Goal: Task Accomplishment & Management: Manage account settings

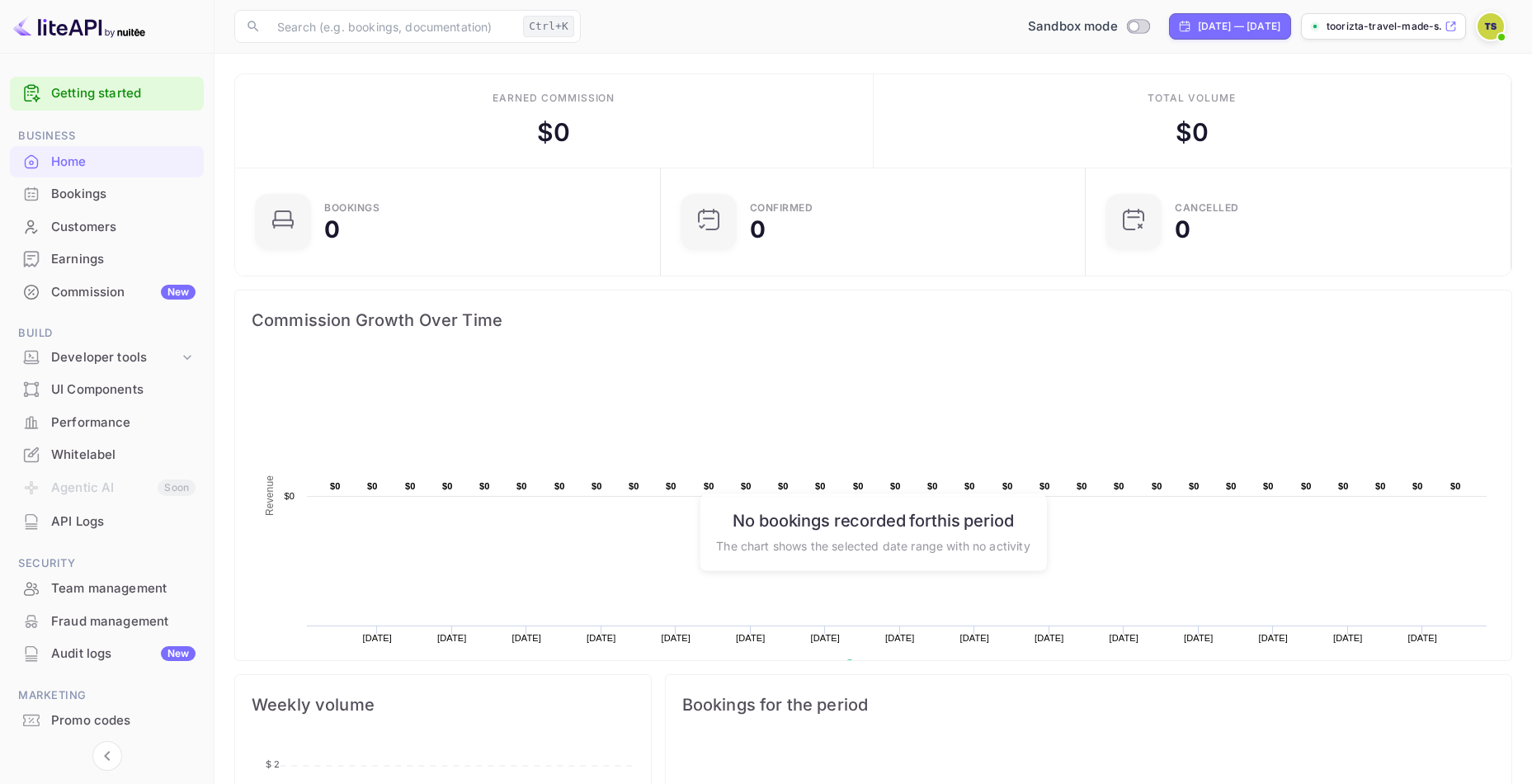
scroll to position [255, 402]
click at [99, 361] on div "Developer tools" at bounding box center [115, 358] width 128 height 19
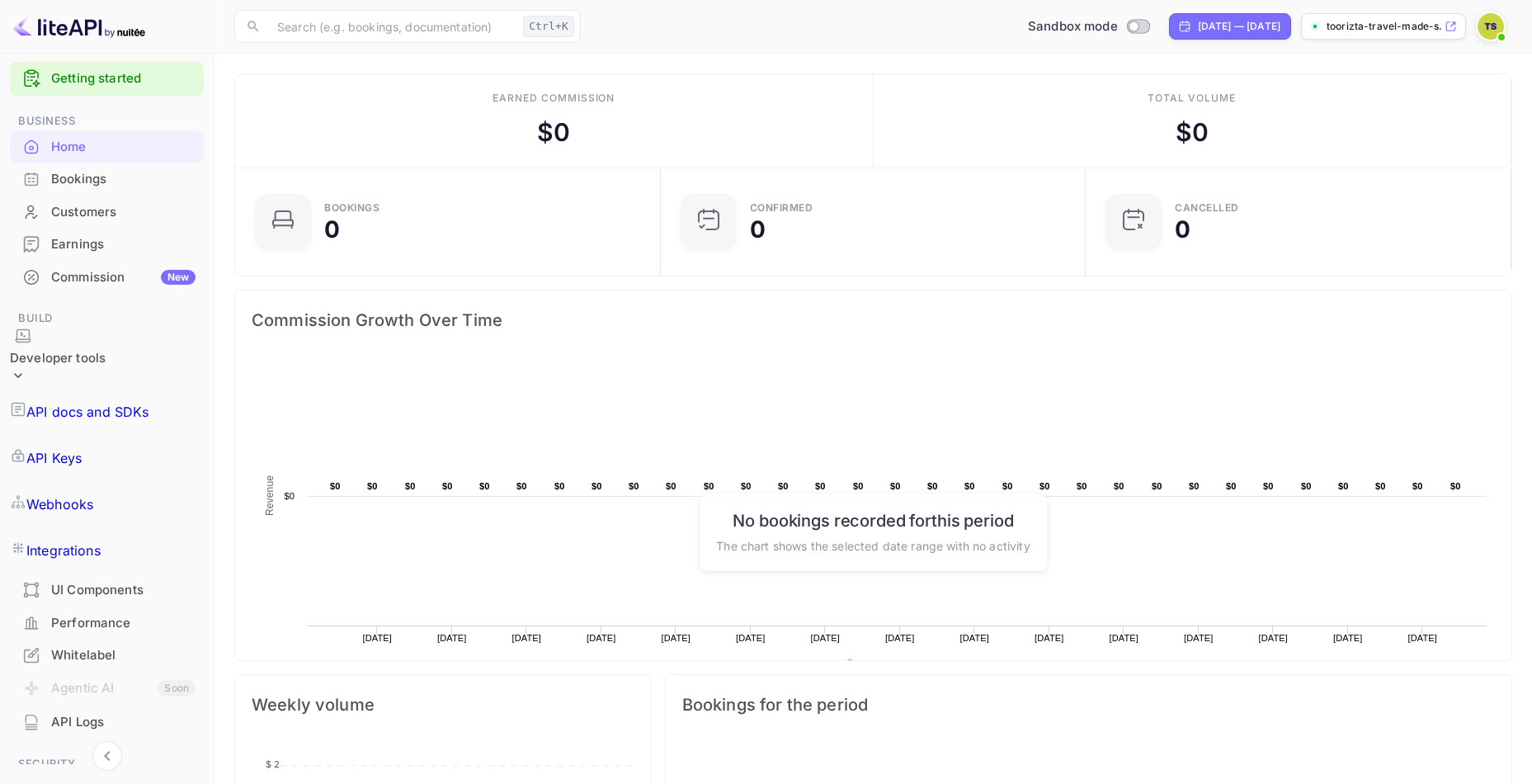
scroll to position [0, 0]
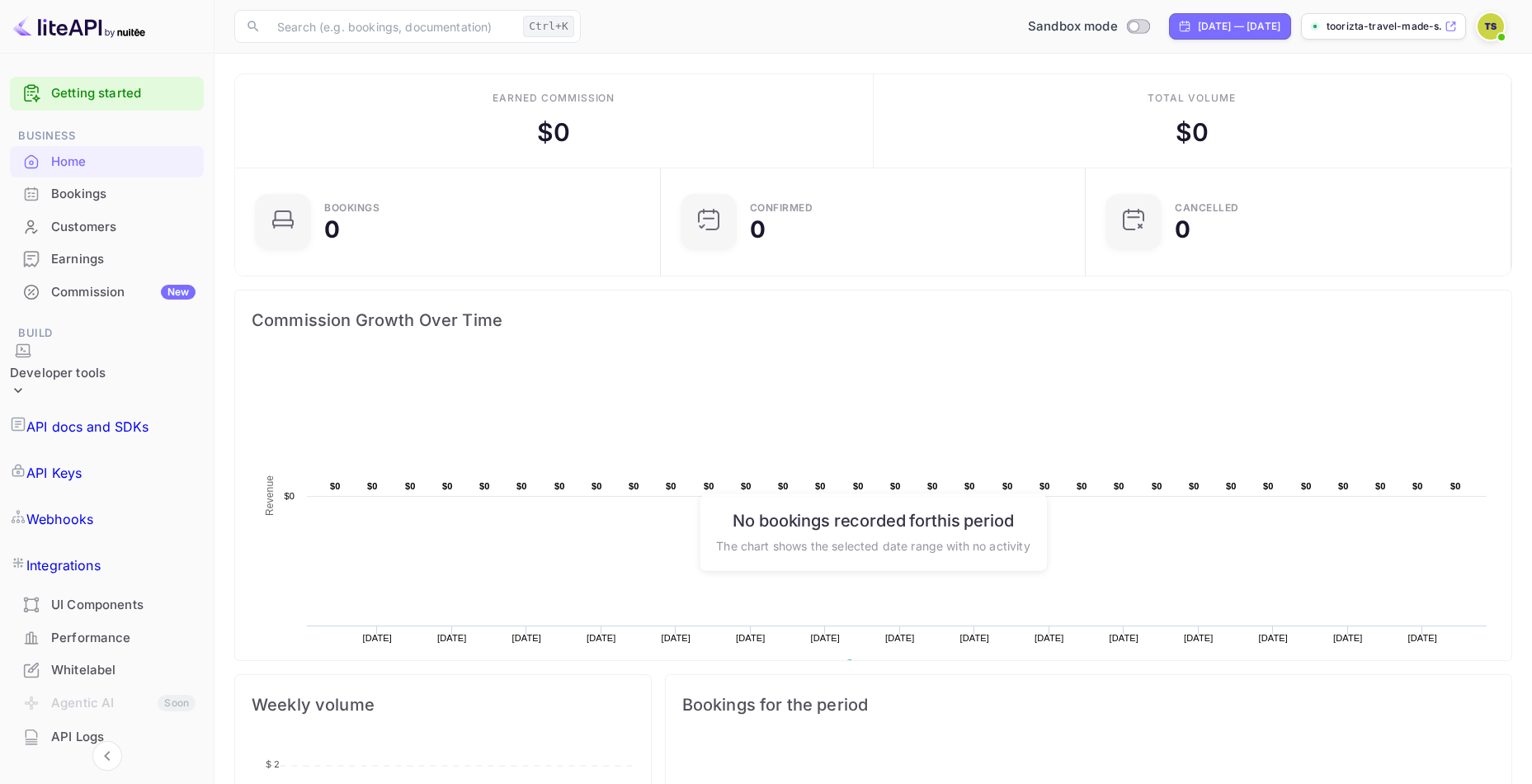
click at [105, 296] on div "Commission New" at bounding box center [123, 292] width 144 height 19
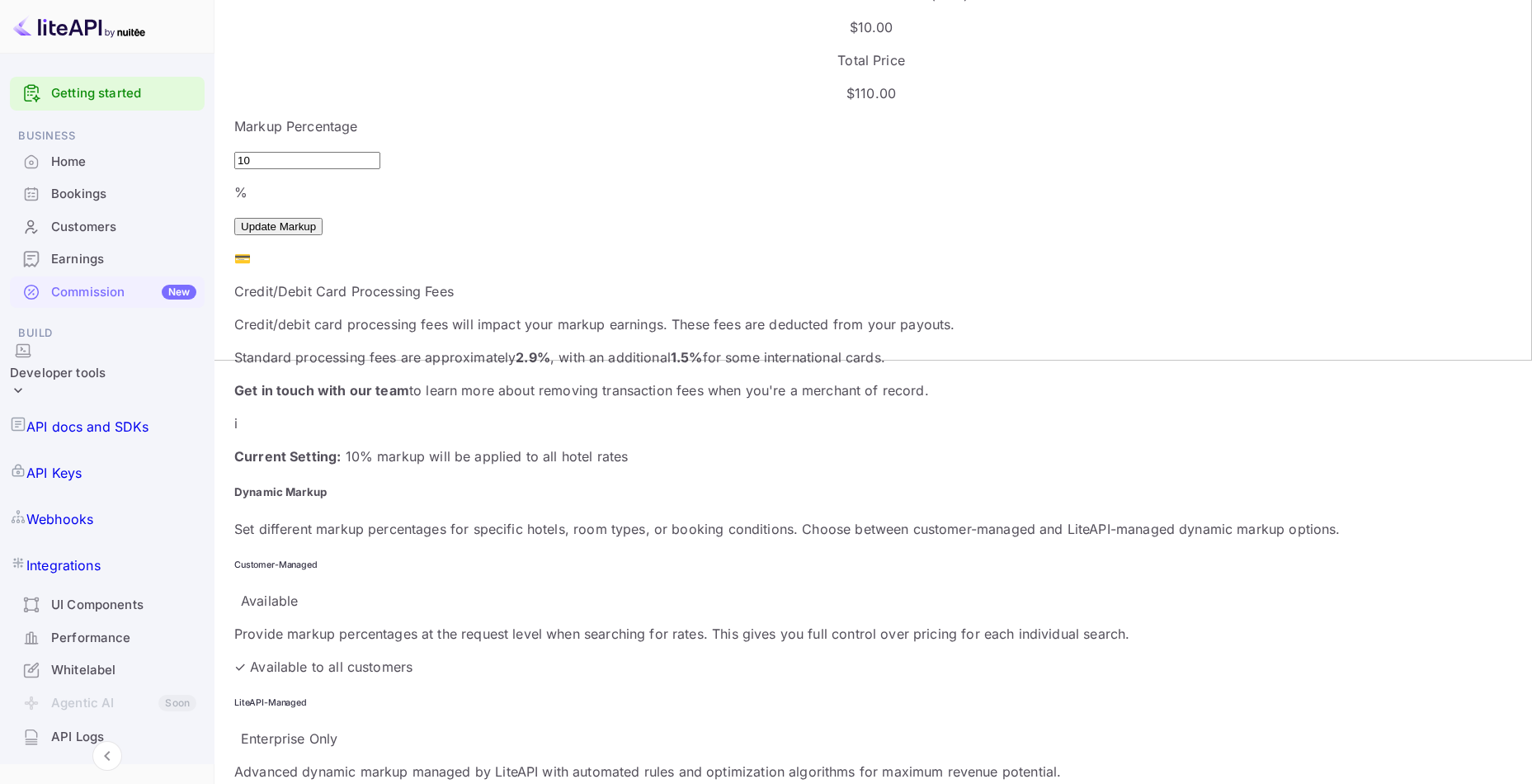
scroll to position [412, 0]
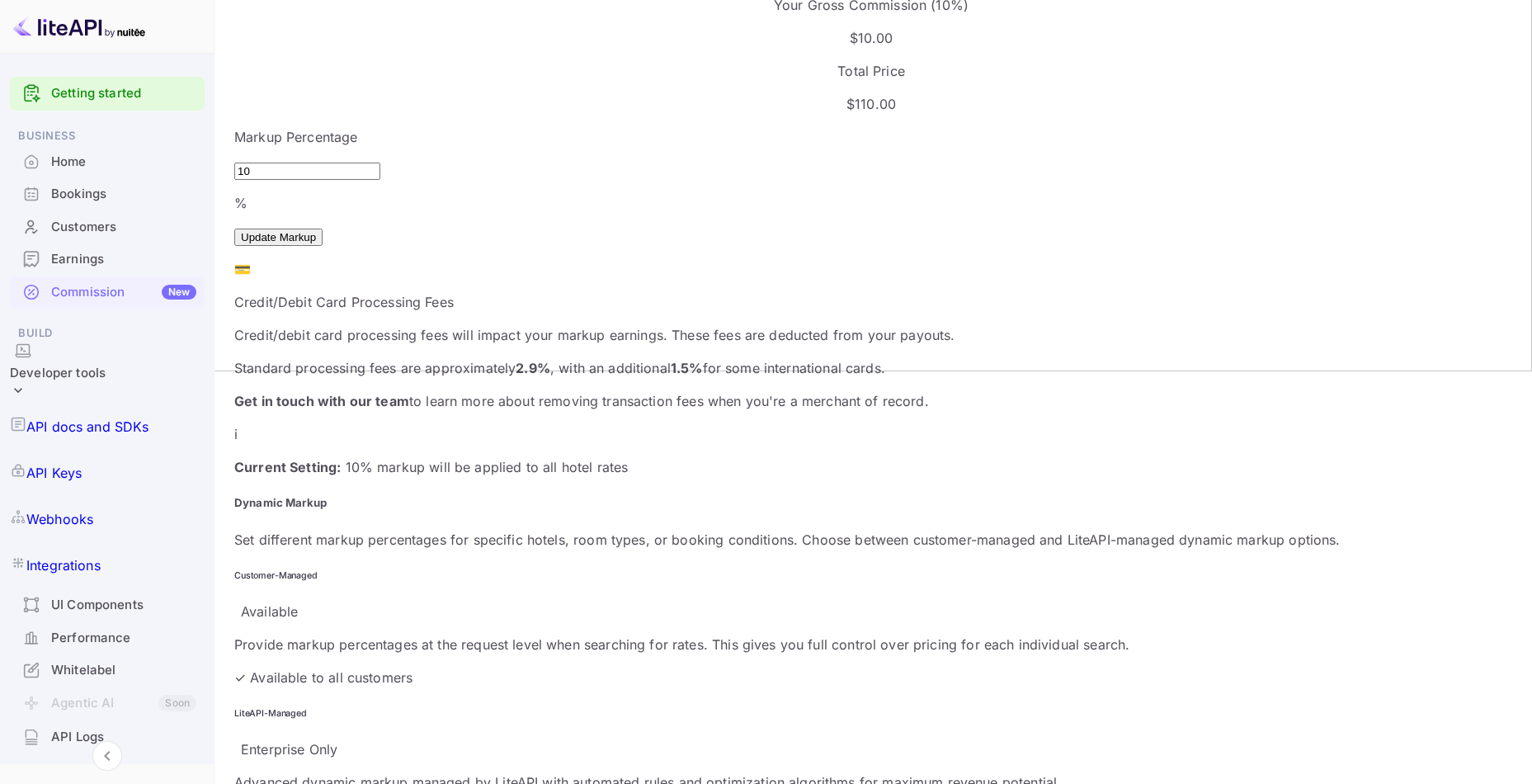
drag, startPoint x: 319, startPoint y: 117, endPoint x: 226, endPoint y: 118, distance: 93.0
type input "0"
click at [691, 127] on div "Markup Percentage 0 % ​ Update Markup" at bounding box center [871, 186] width 1274 height 119
drag, startPoint x: 296, startPoint y: 96, endPoint x: 270, endPoint y: 103, distance: 26.9
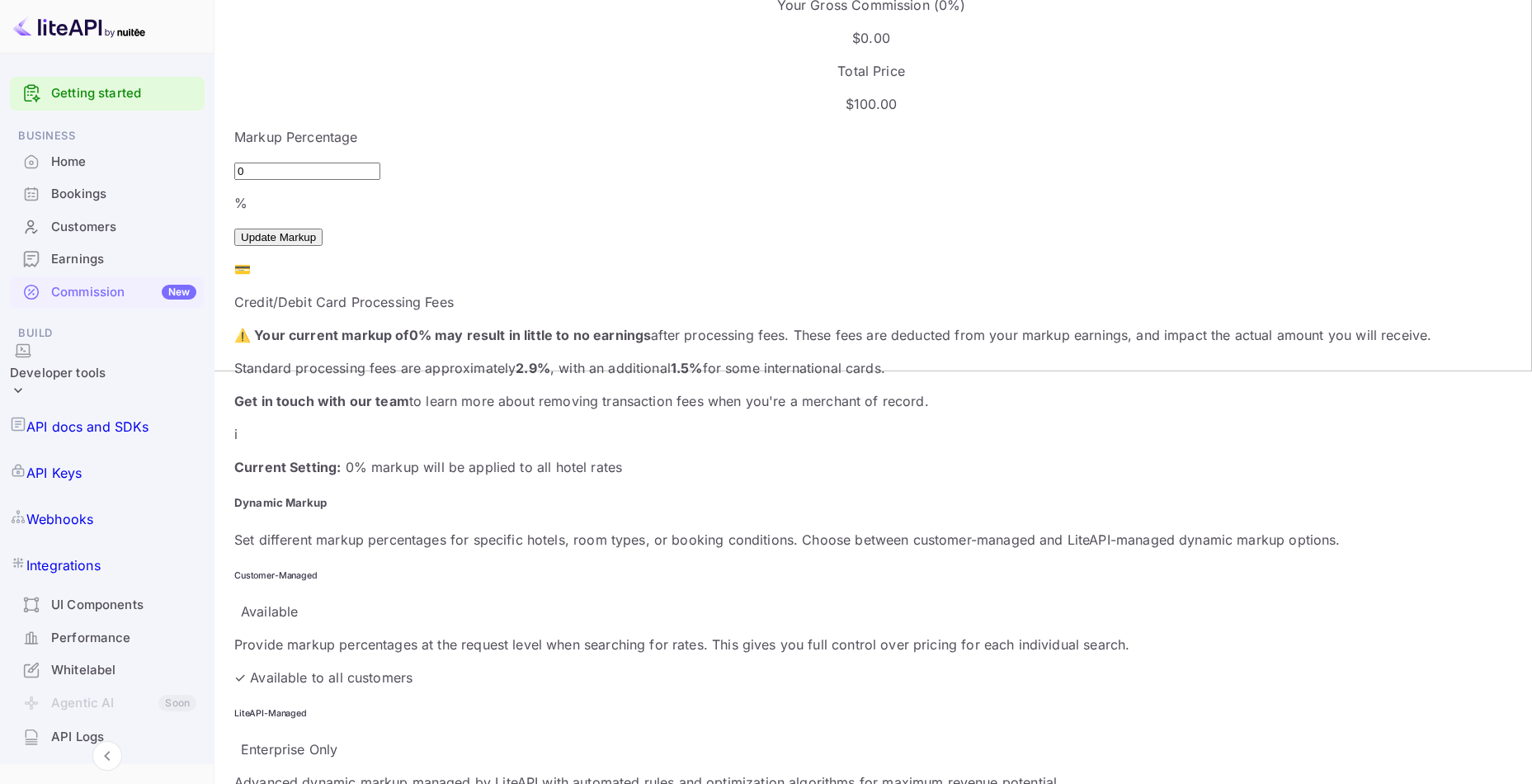
click at [270, 162] on input "0" at bounding box center [307, 171] width 146 height 17
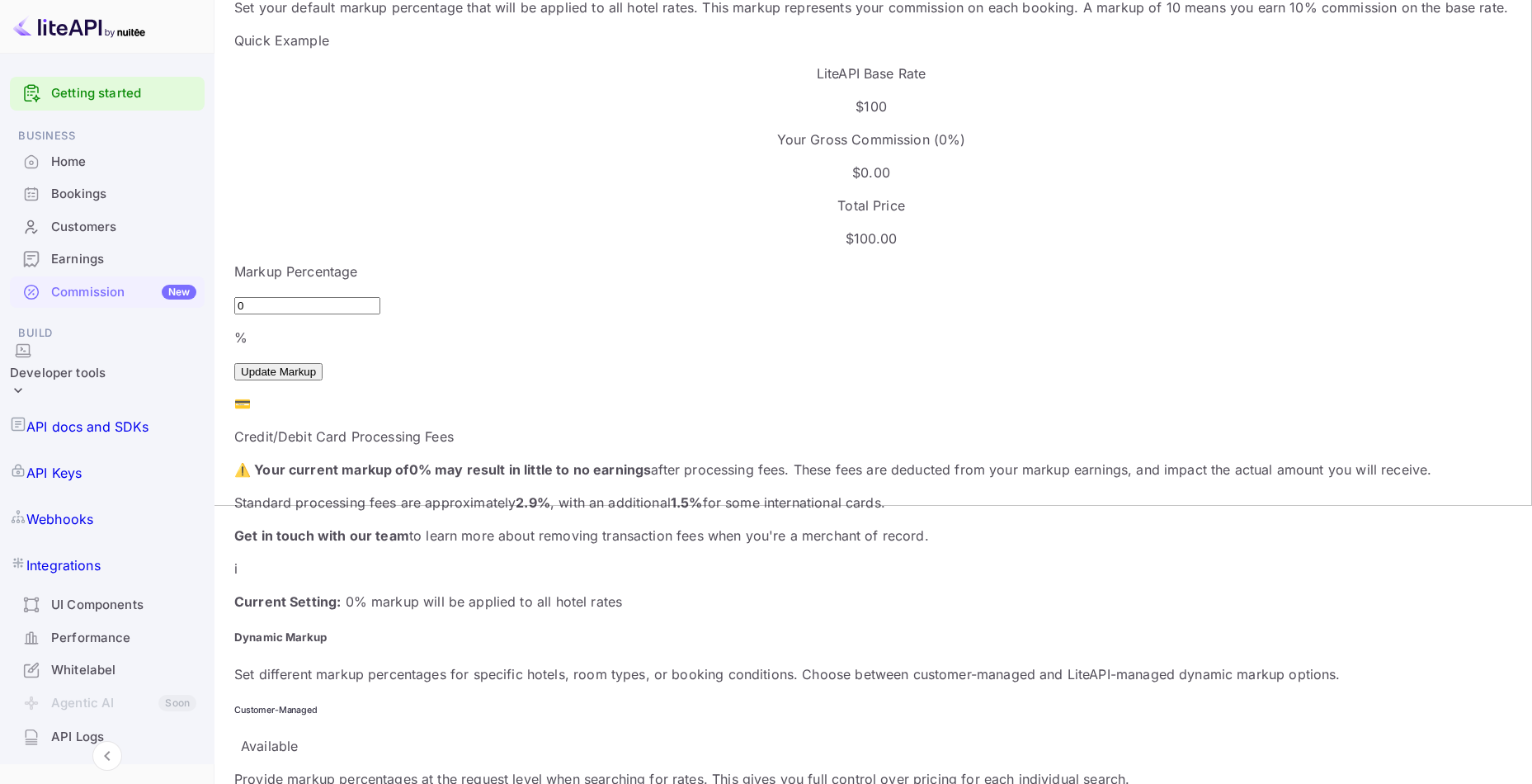
scroll to position [0, 0]
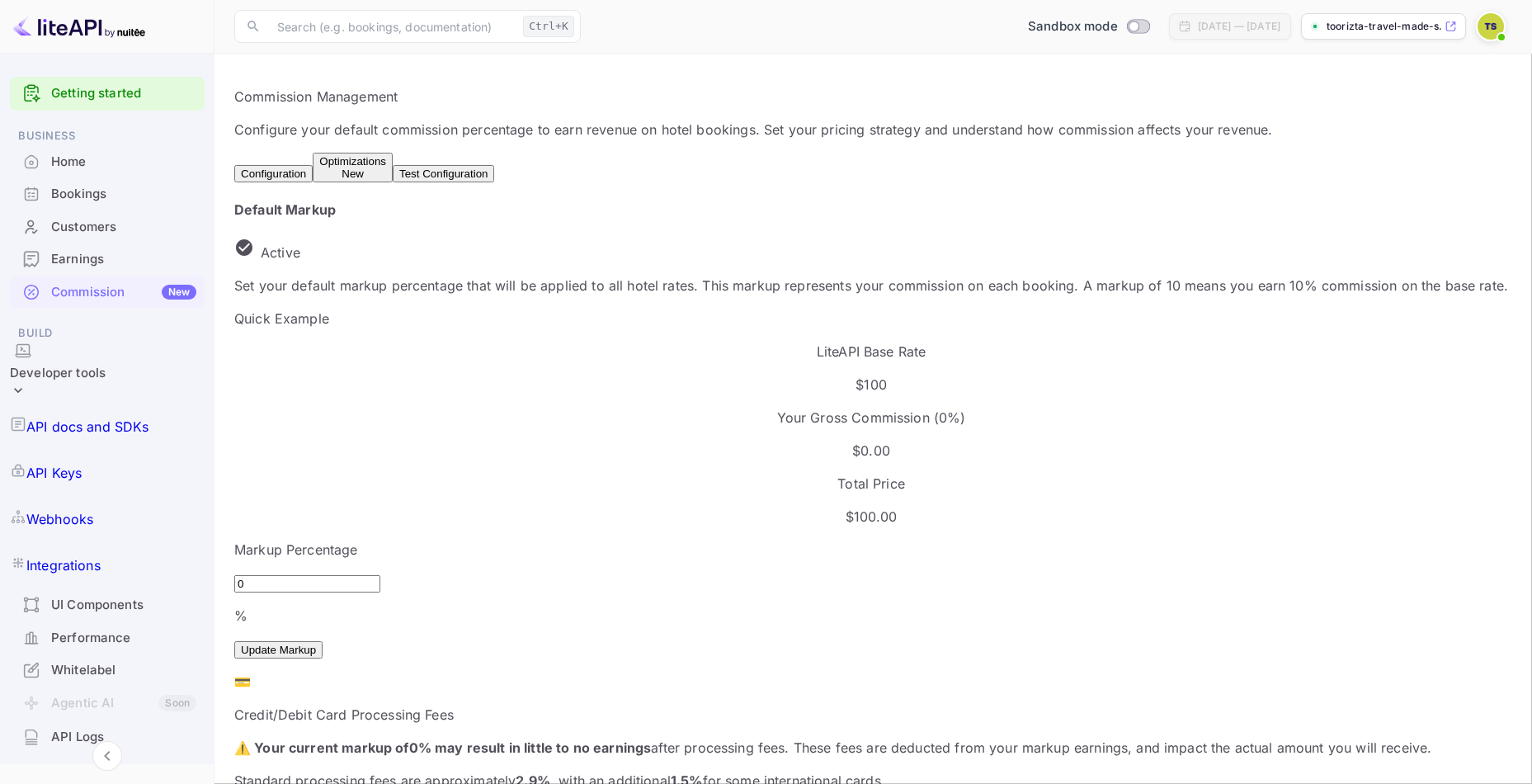
click at [386, 176] on div "Optimizations New" at bounding box center [353, 167] width 67 height 25
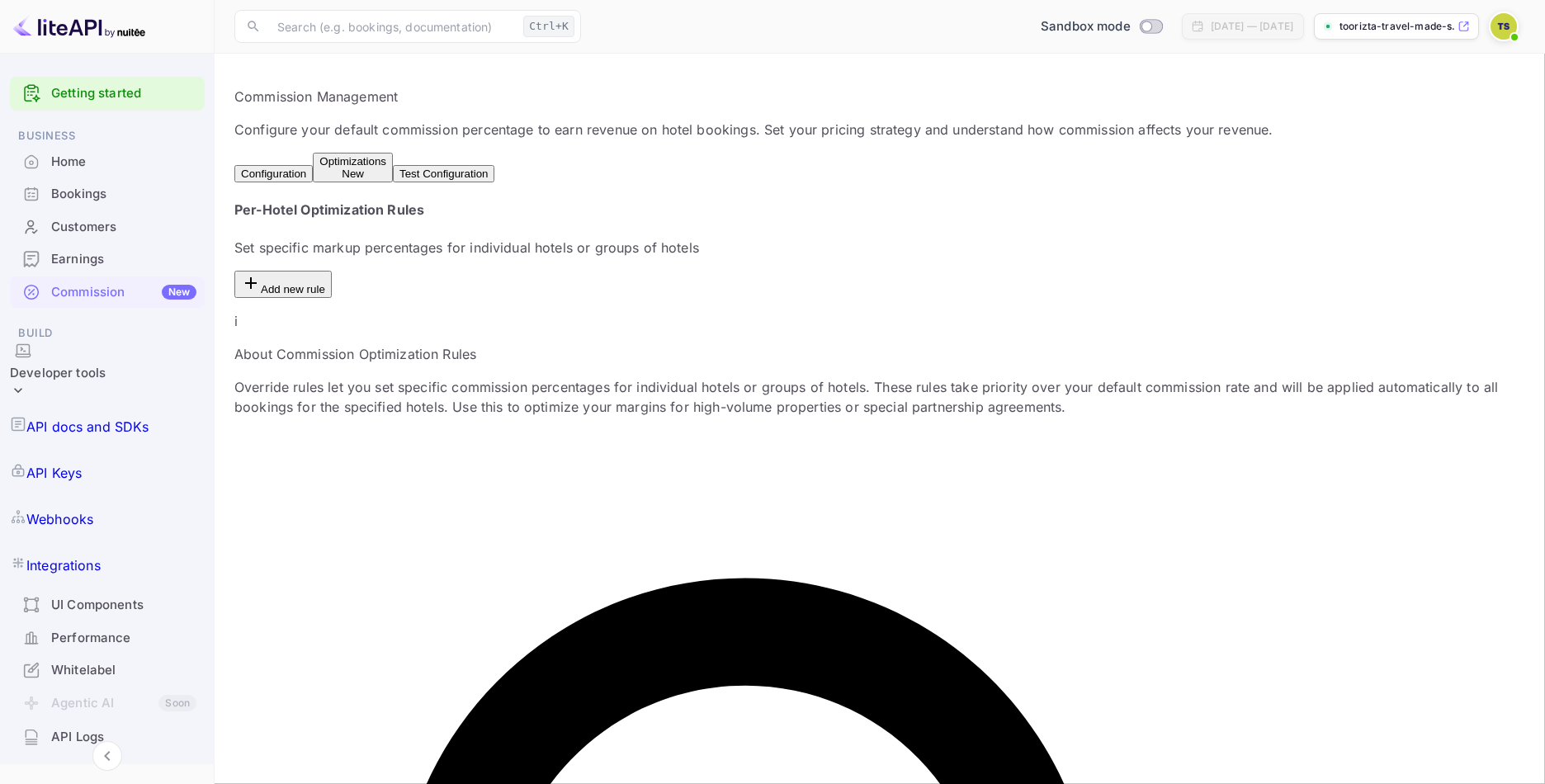
type input "s"
type input "hotel senda"
click at [332, 271] on button "Add new rule" at bounding box center [283, 284] width 97 height 27
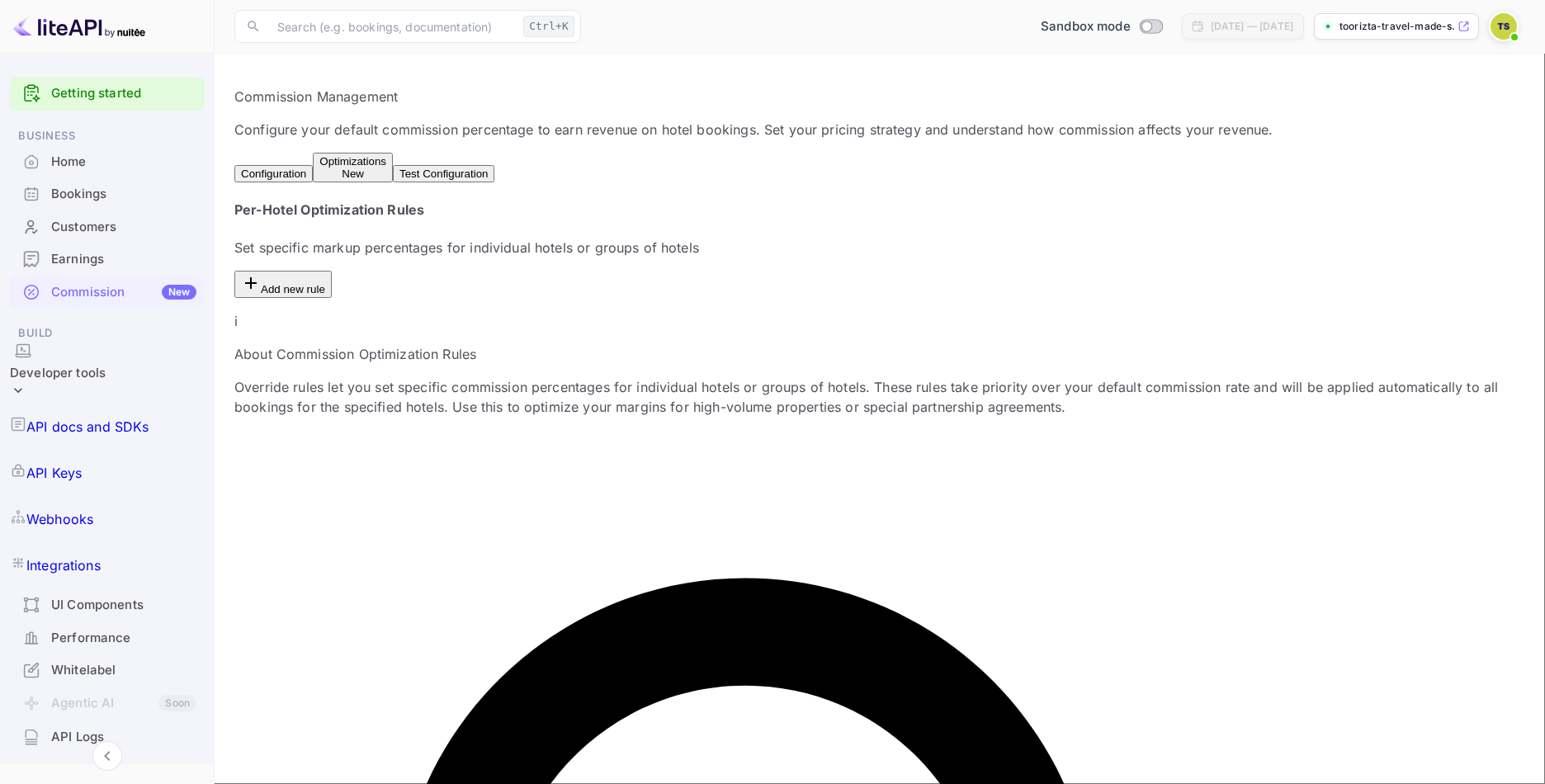
click at [495, 165] on button "Test Configuration" at bounding box center [444, 173] width 102 height 17
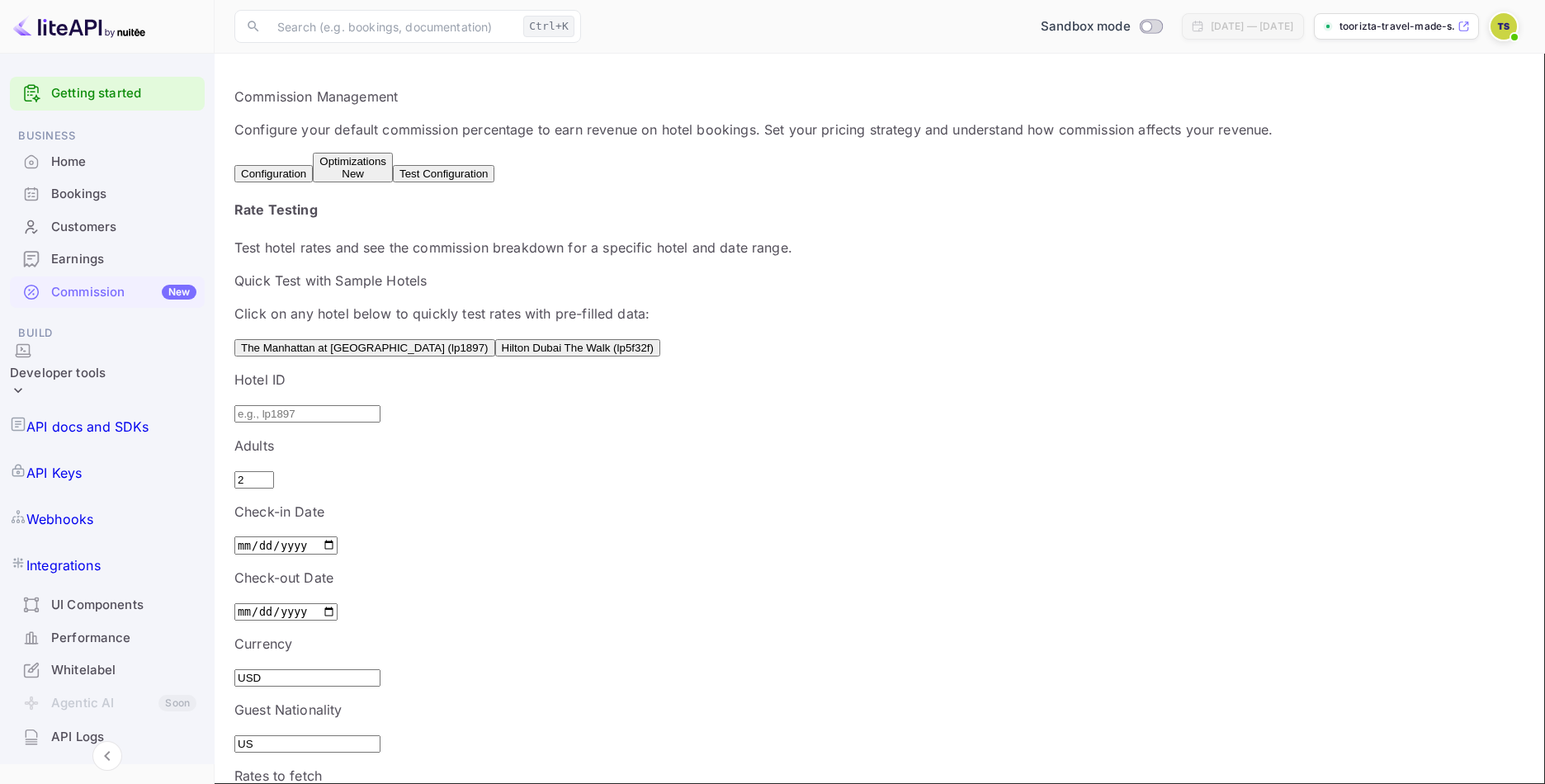
click at [342, 422] on input "text" at bounding box center [307, 413] width 146 height 17
click at [390, 356] on button "The Manhattan at [GEOGRAPHIC_DATA] (lp1897)" at bounding box center [364, 348] width 261 height 17
type input "lp1897"
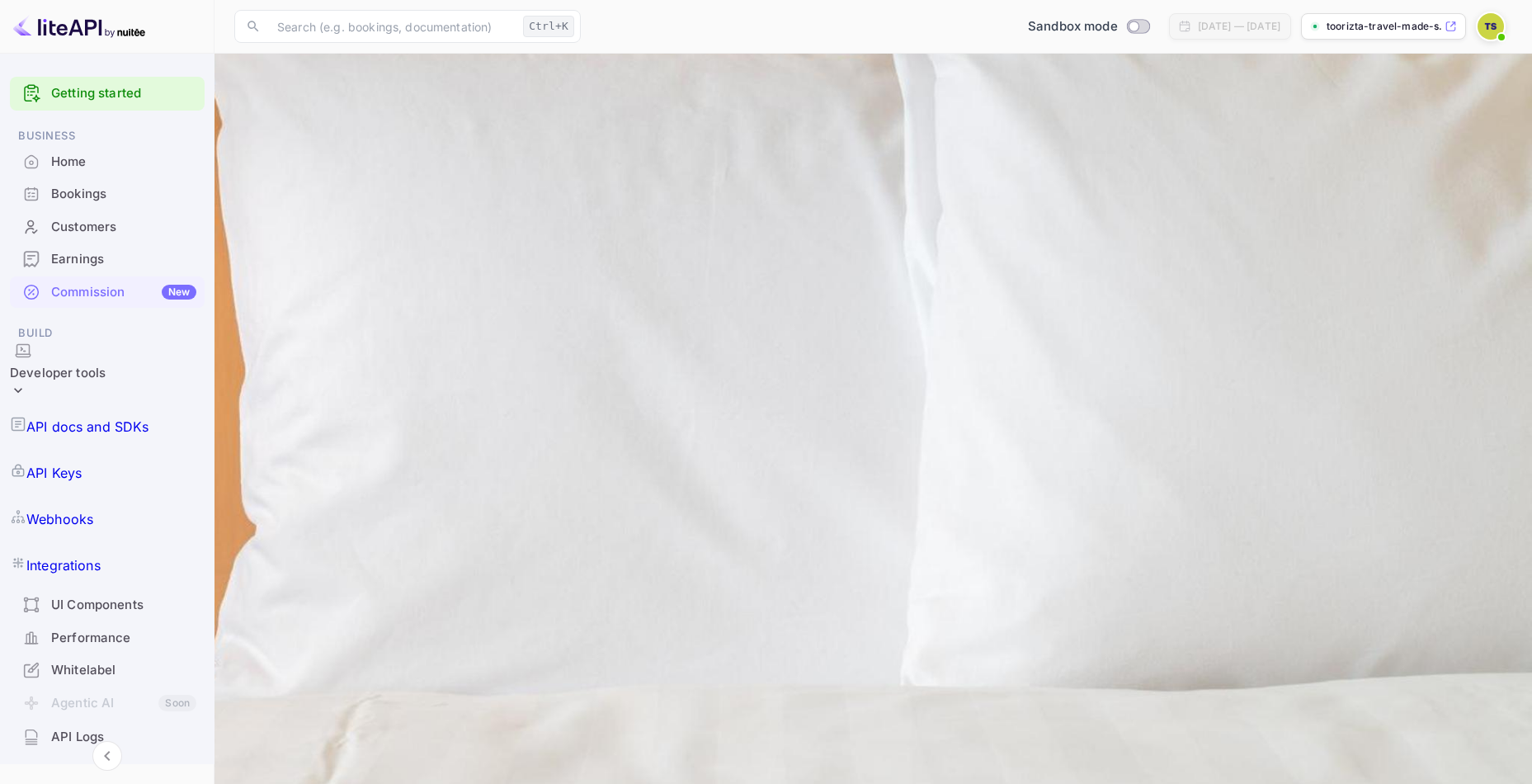
click at [295, 165] on button "Configuration" at bounding box center [273, 173] width 79 height 17
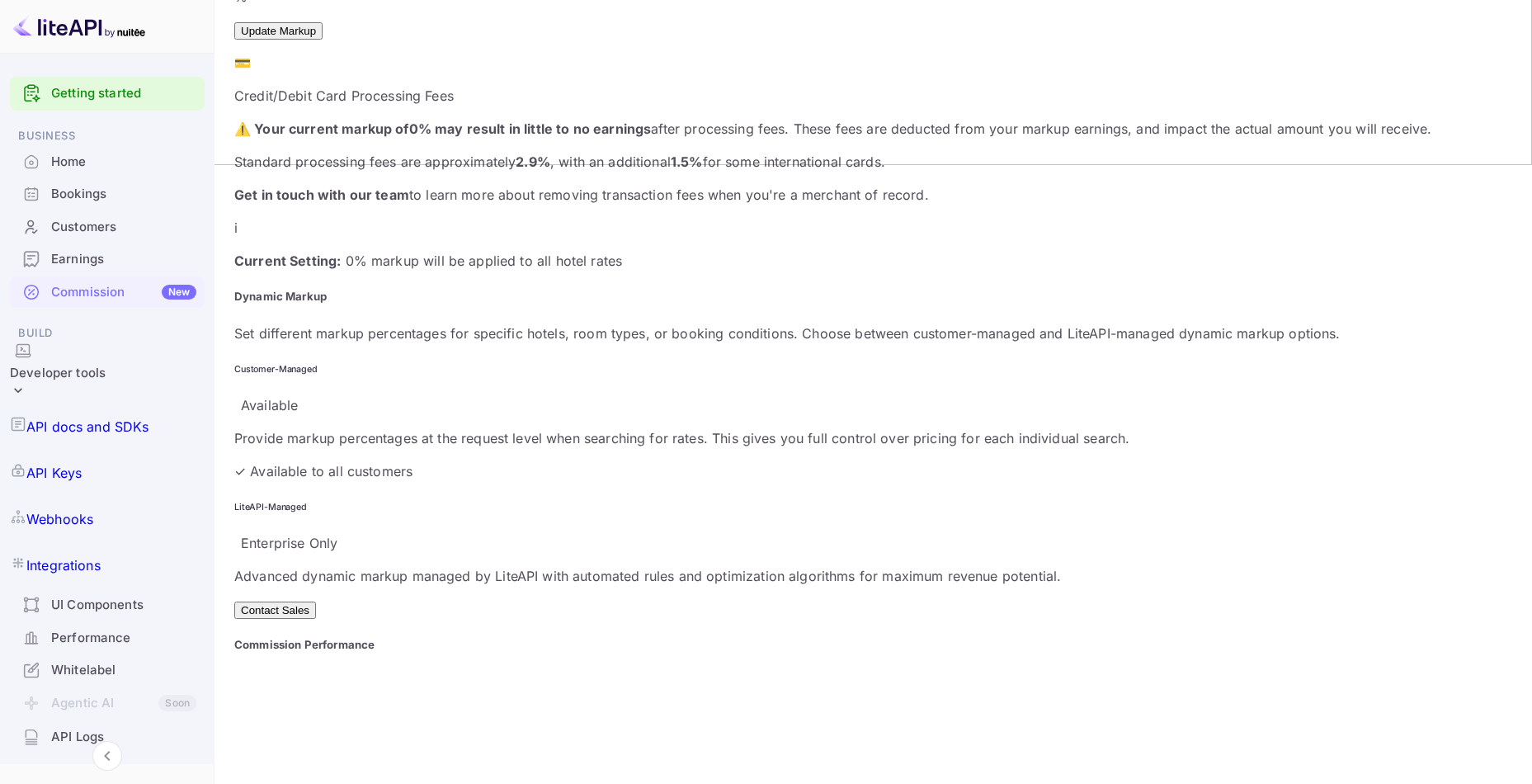
scroll to position [660, 0]
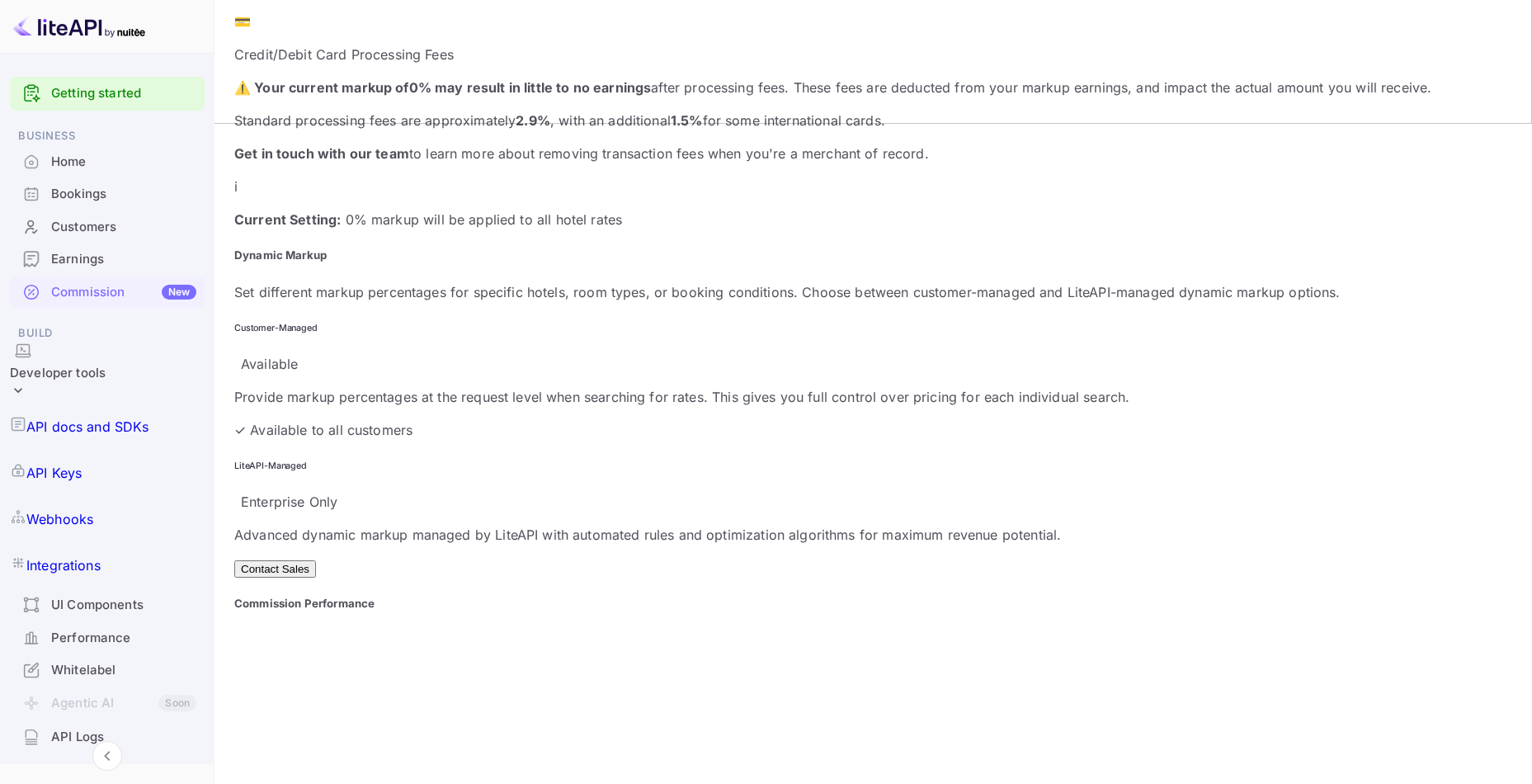
click at [81, 171] on div "Home" at bounding box center [108, 162] width 195 height 32
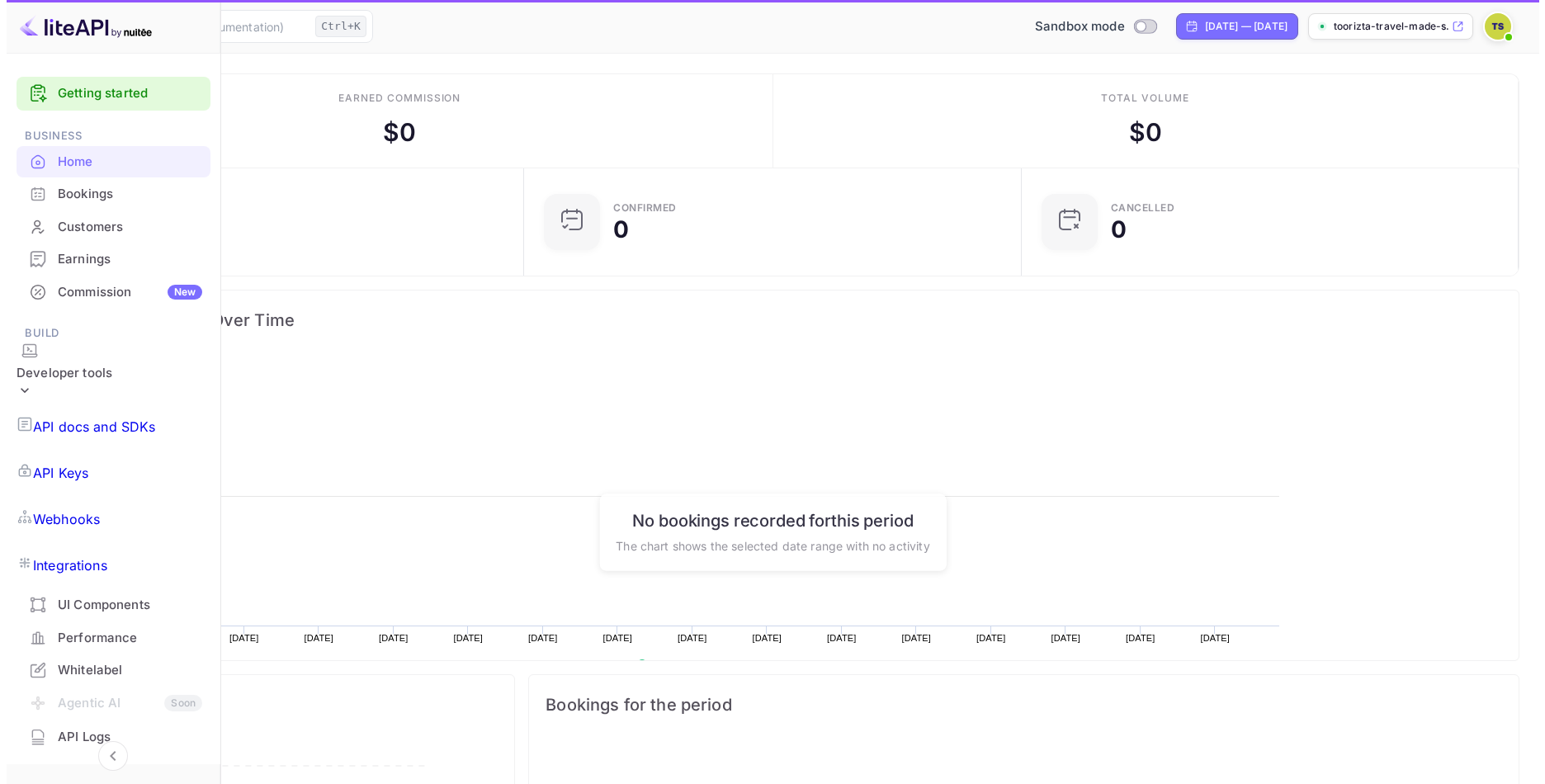
scroll to position [255, 402]
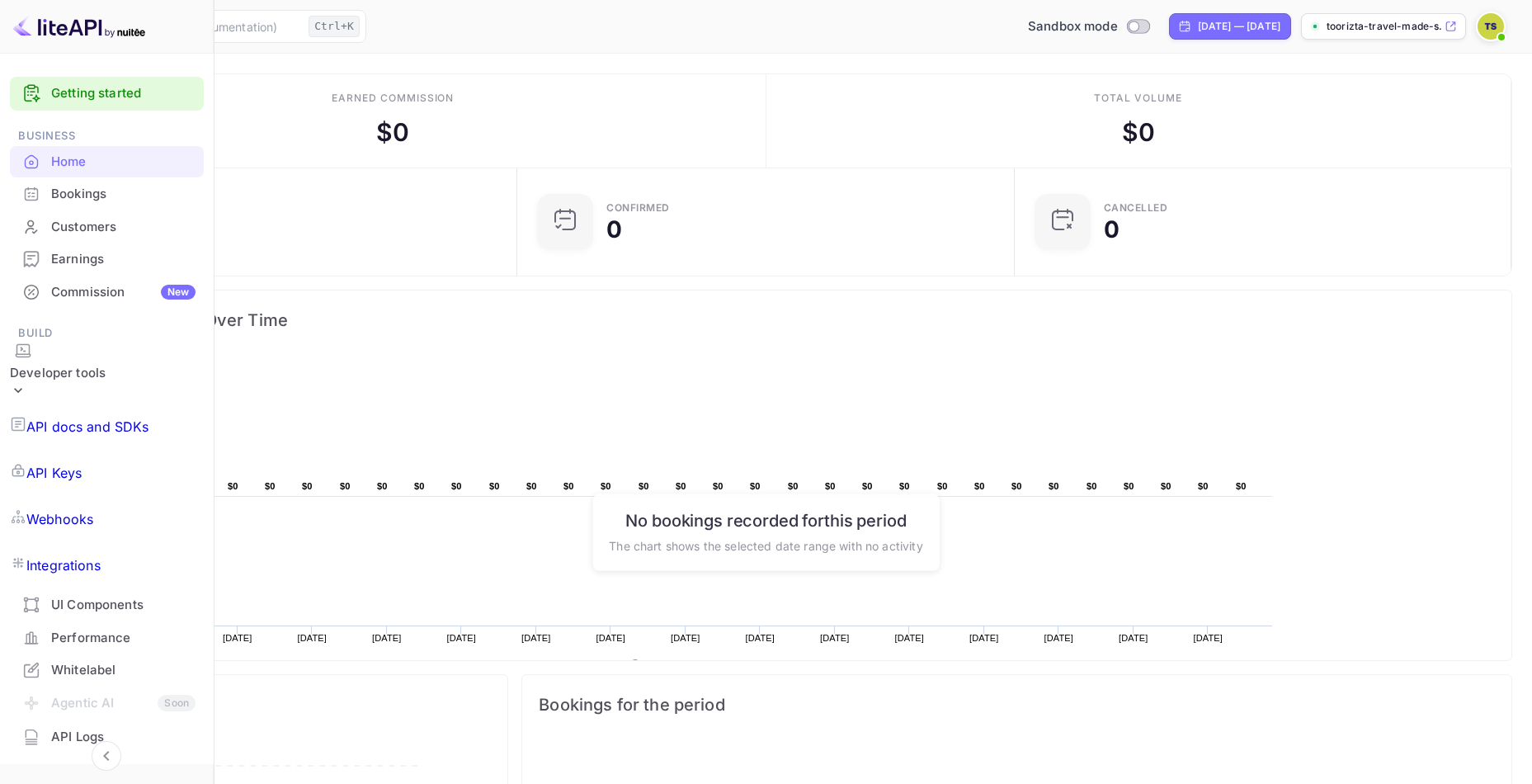
click at [80, 654] on div "Whitelabel" at bounding box center [107, 670] width 194 height 32
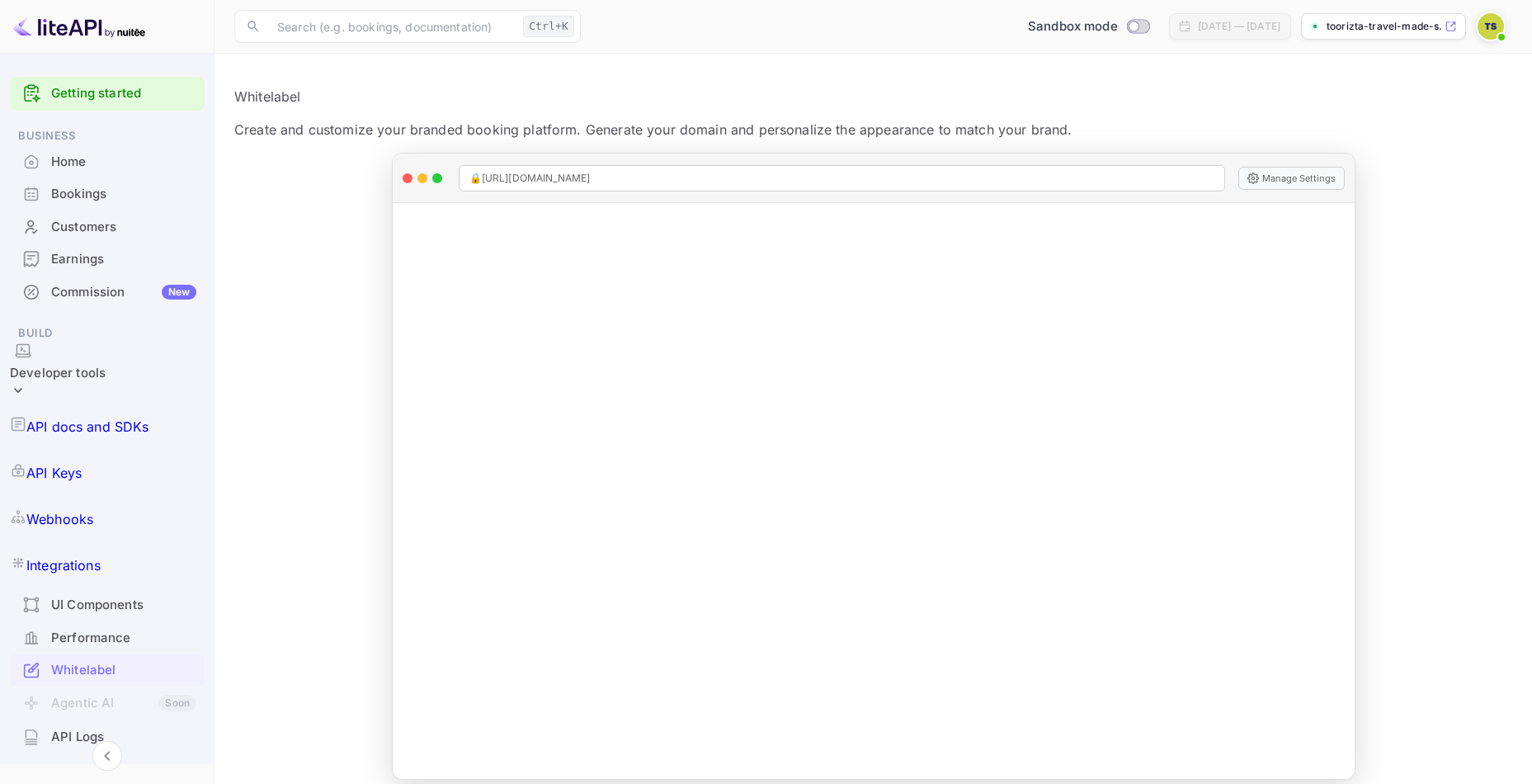
click at [78, 721] on div "API Logs" at bounding box center [108, 737] width 195 height 32
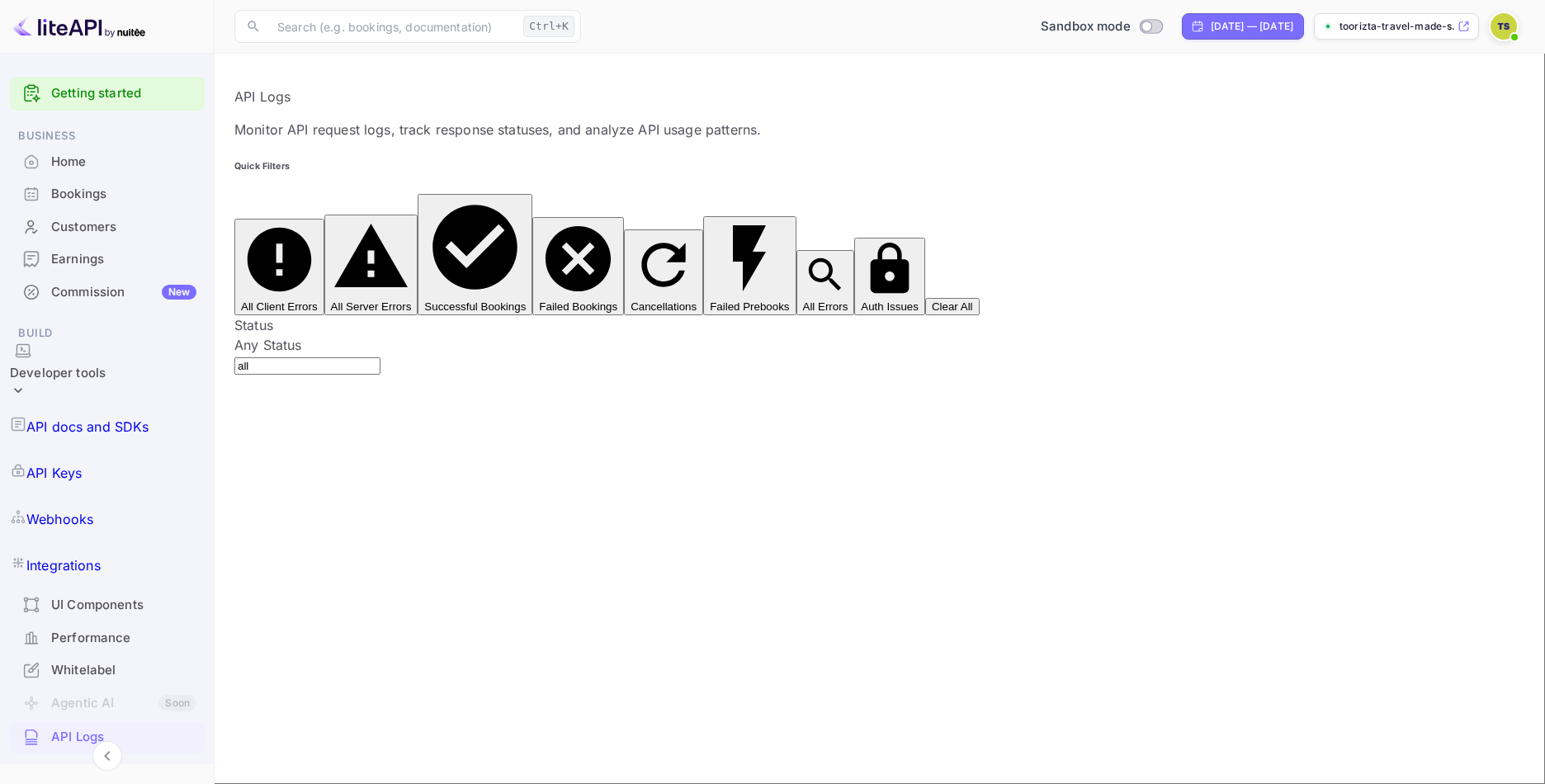
click at [96, 661] on div "Whitelabel" at bounding box center [124, 670] width 145 height 19
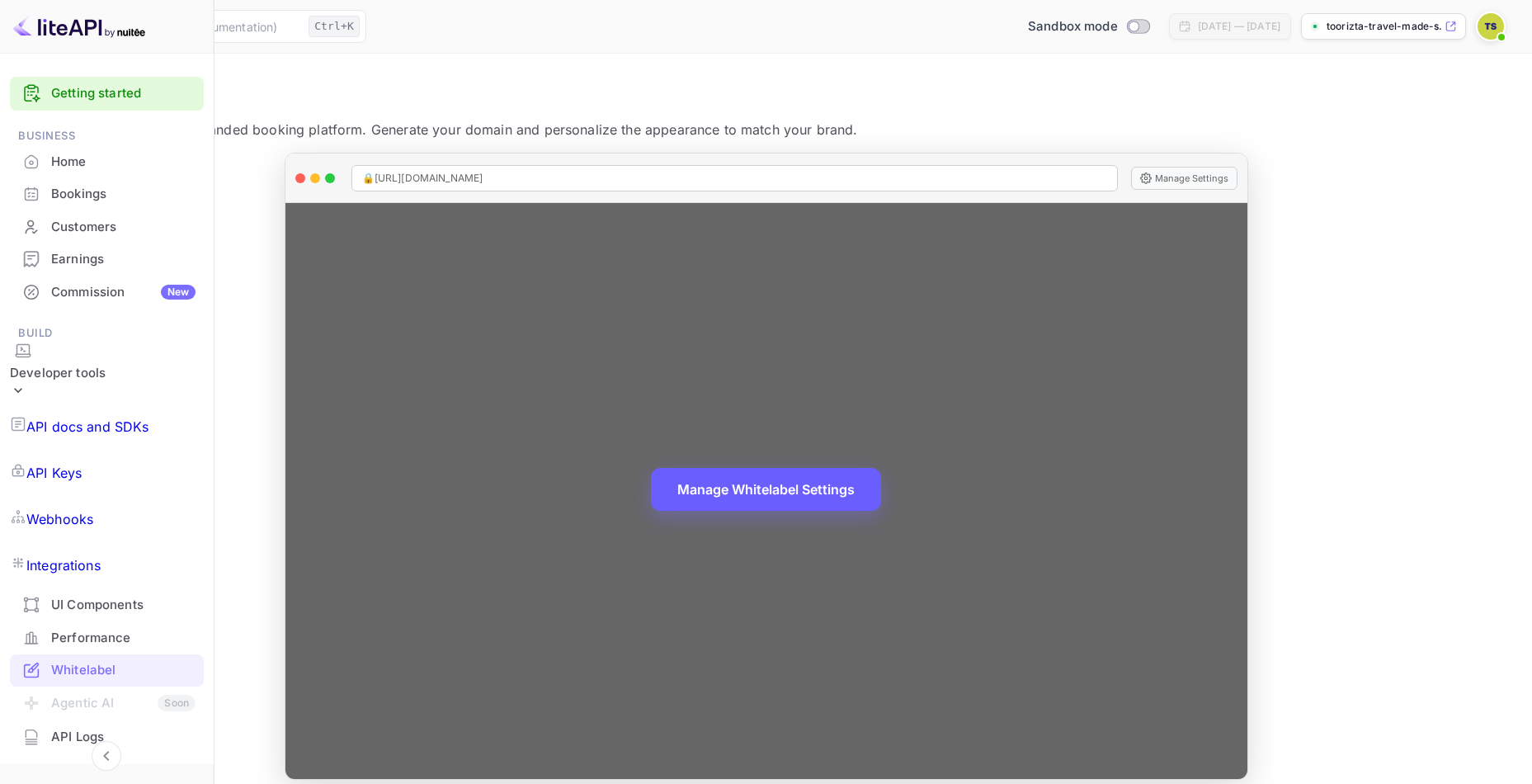
click at [866, 484] on button "Manage Whitelabel Settings" at bounding box center [766, 489] width 230 height 43
click at [1238, 179] on button "Manage Settings" at bounding box center [1184, 178] width 107 height 23
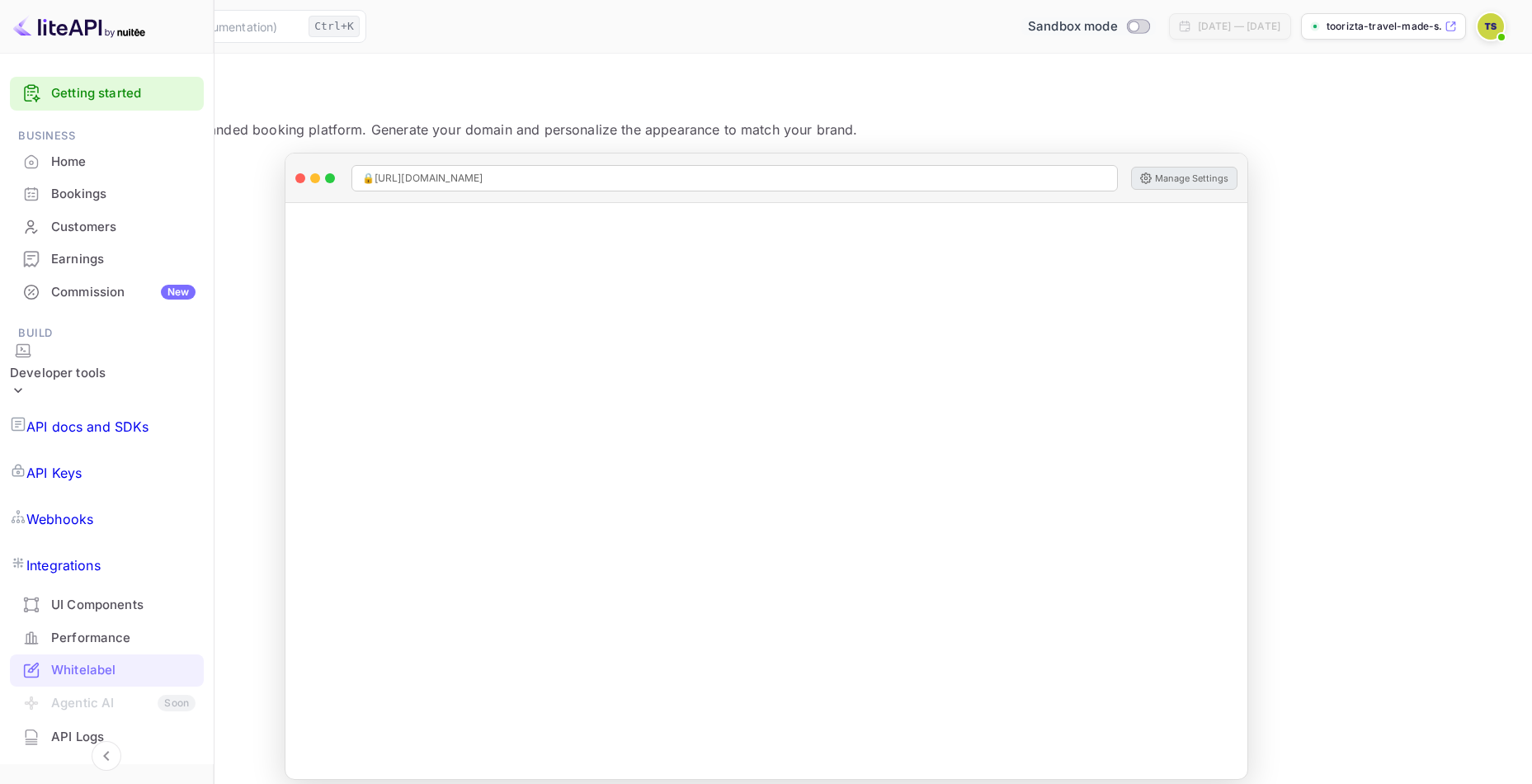
click at [1118, 27] on input "Switch to Production mode" at bounding box center [1134, 26] width 33 height 11
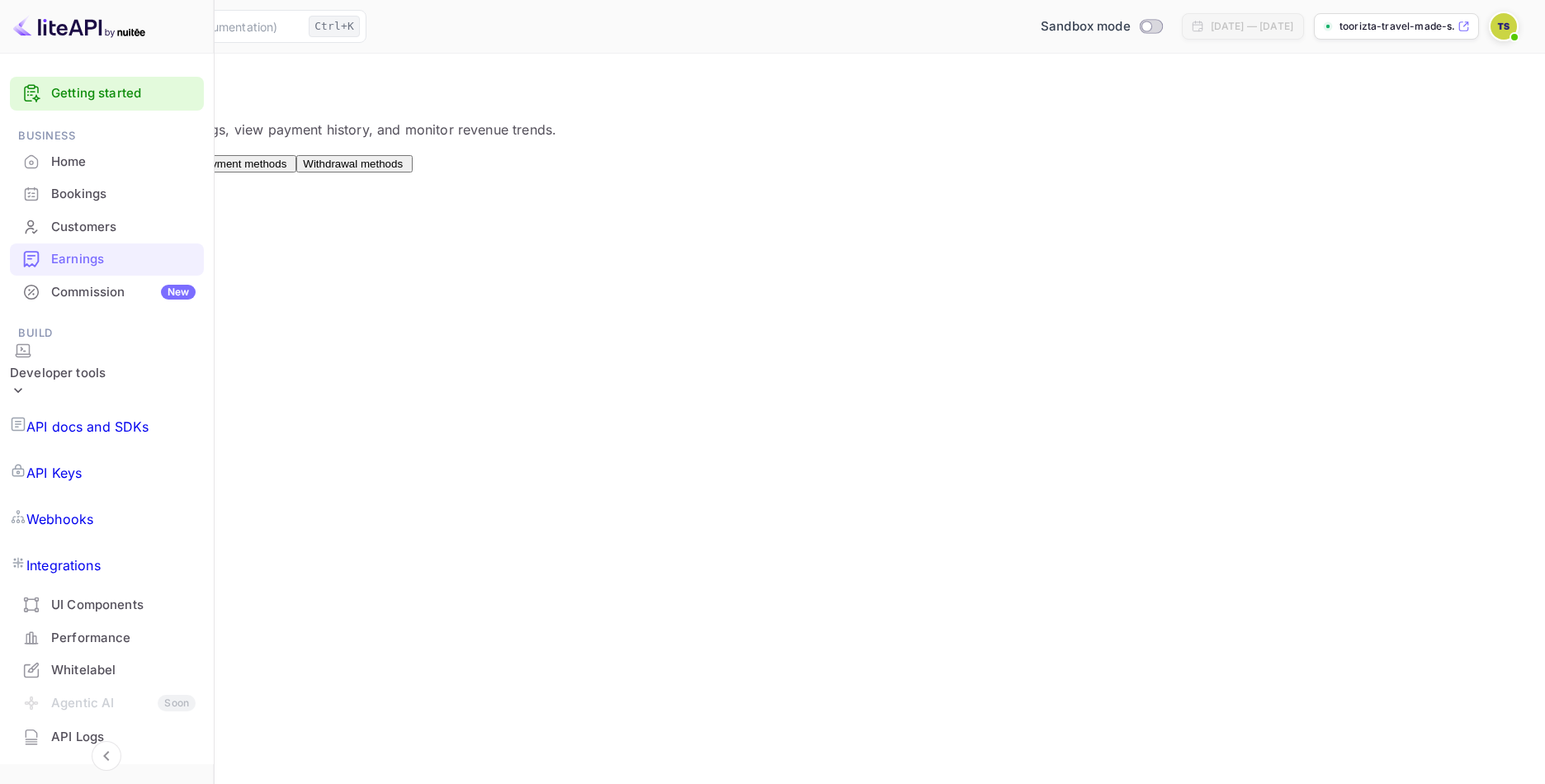
click at [153, 238] on div "•••• 7236 Expiry date 2/2028 Default" at bounding box center [90, 236] width 126 height 82
click at [1130, 23] on input "Switch to Production mode" at bounding box center [1146, 26] width 33 height 11
checkbox input "false"
click at [153, 249] on div "•••• 7236 Expiry date 2/2028 Default" at bounding box center [90, 236] width 126 height 82
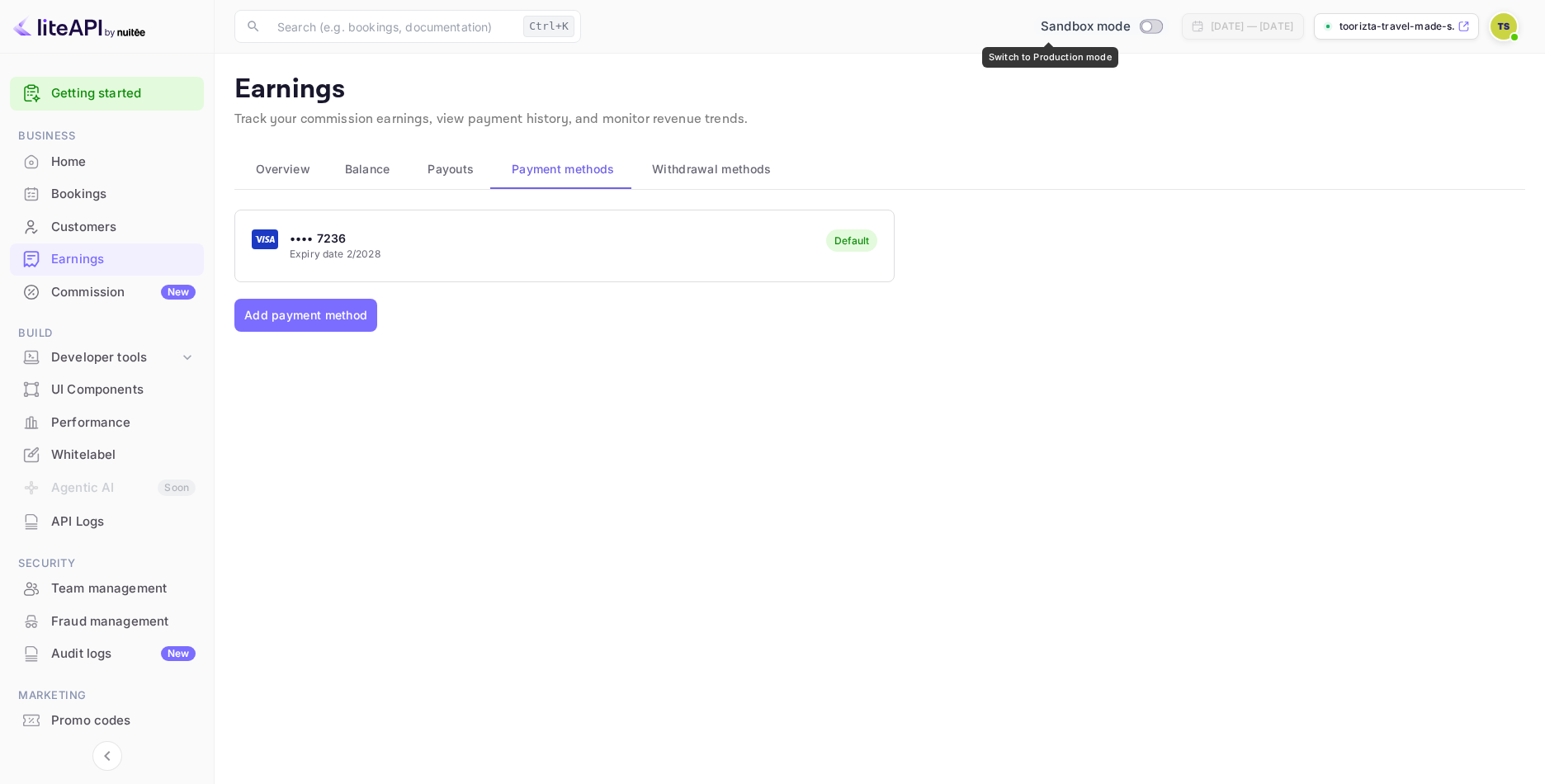
click at [1130, 26] on input "Switch to Production mode" at bounding box center [1146, 26] width 33 height 11
checkbox input "true"
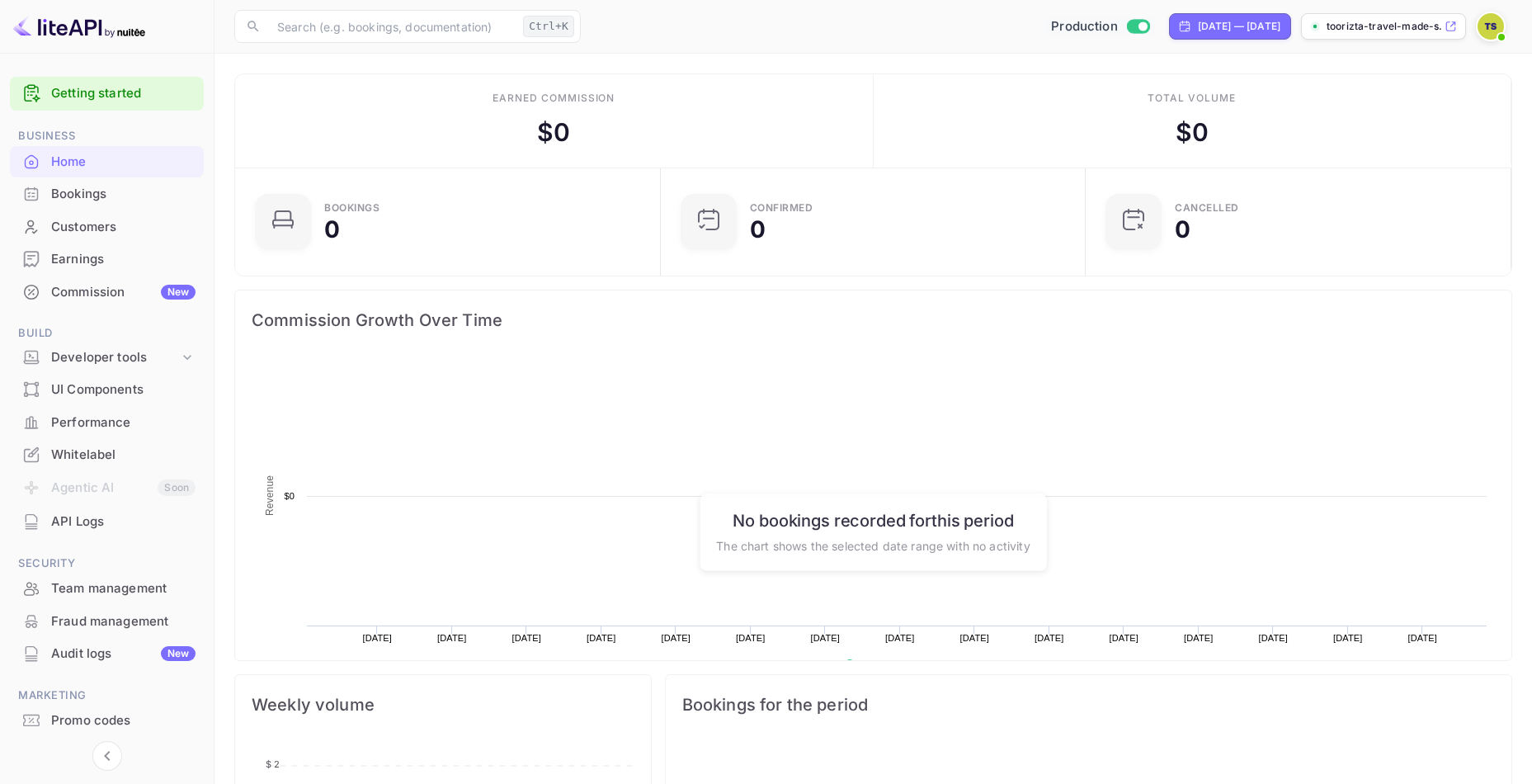
scroll to position [255, 402]
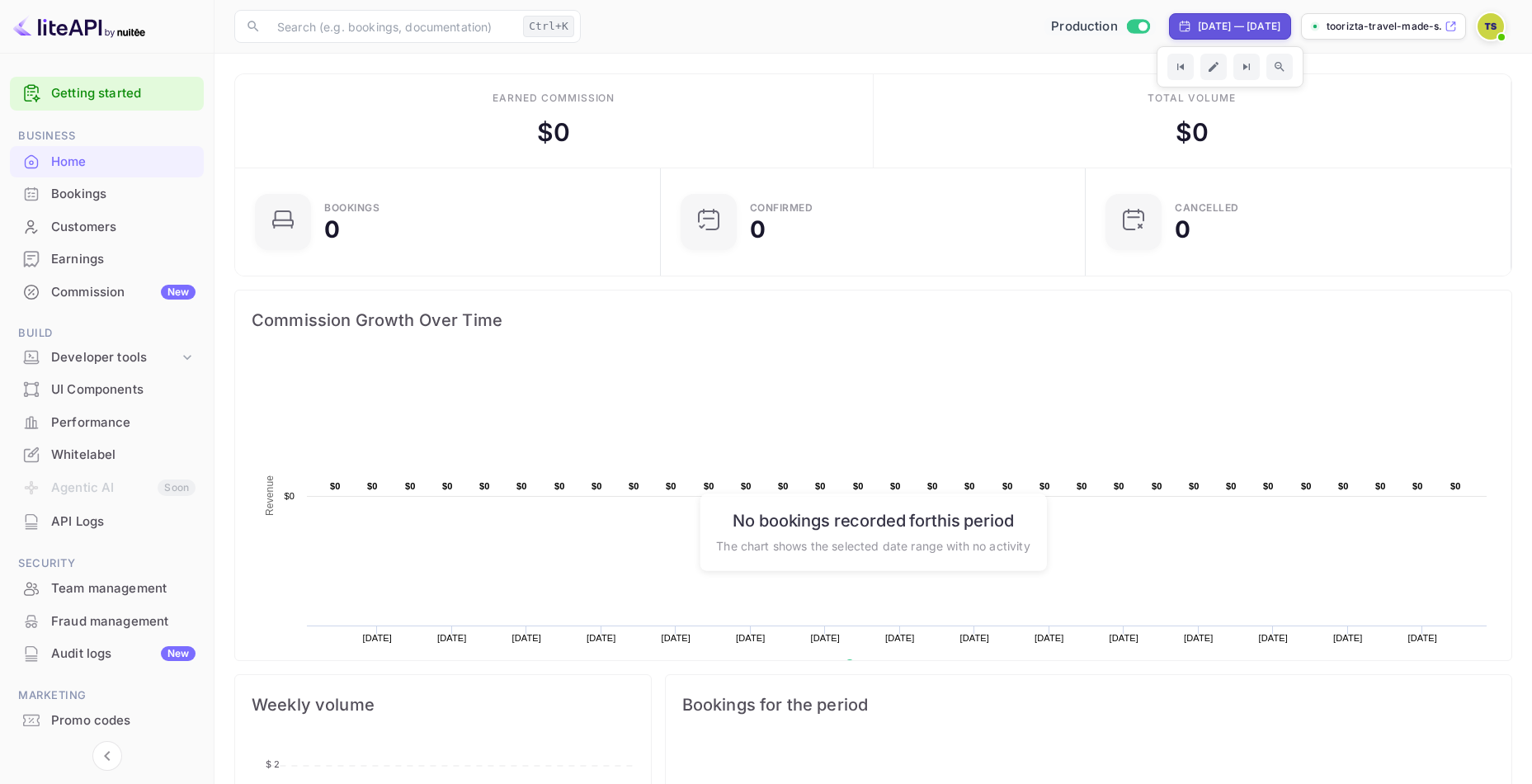
click at [1449, 24] on icon at bounding box center [1451, 26] width 12 height 12
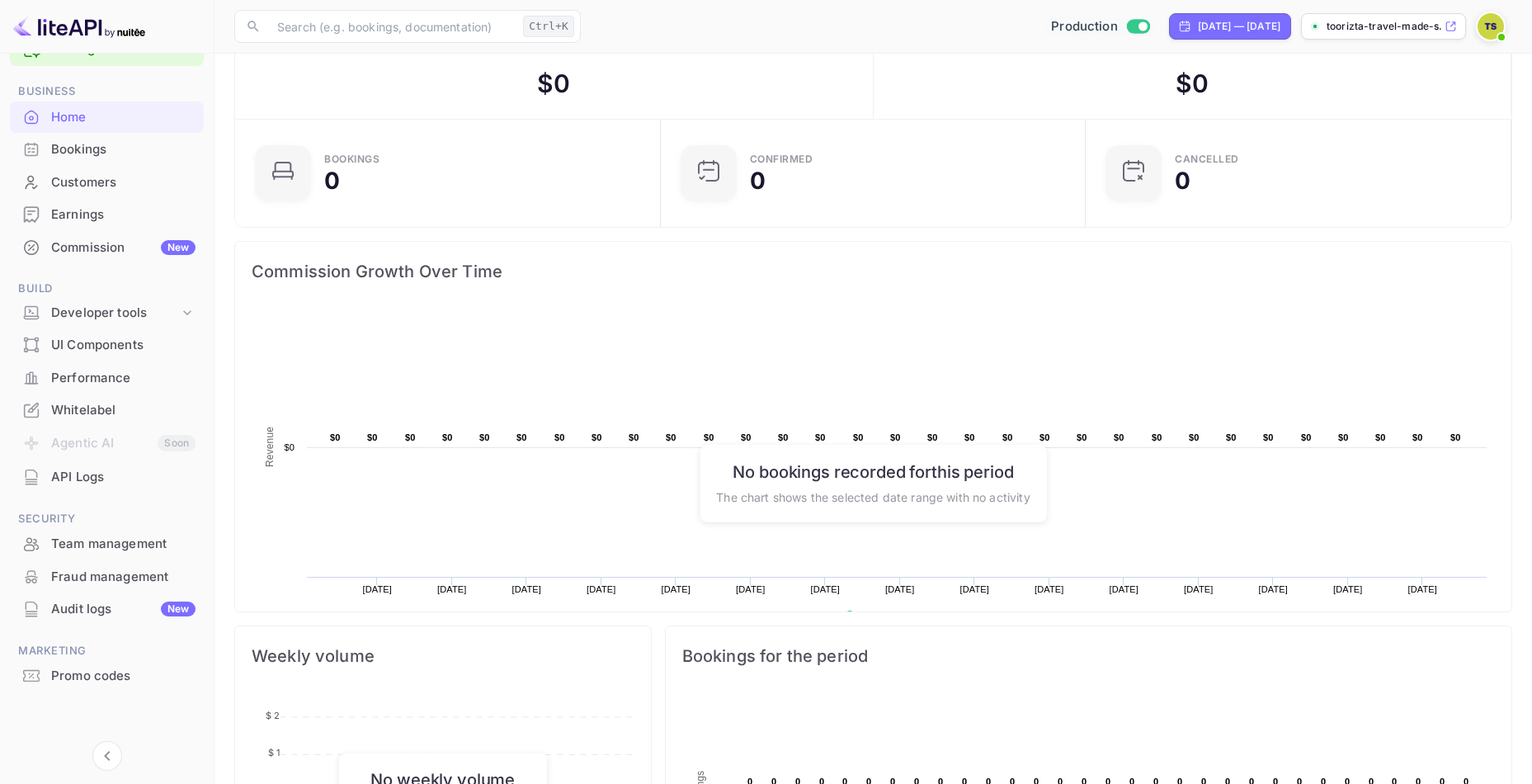
scroll to position [83, 0]
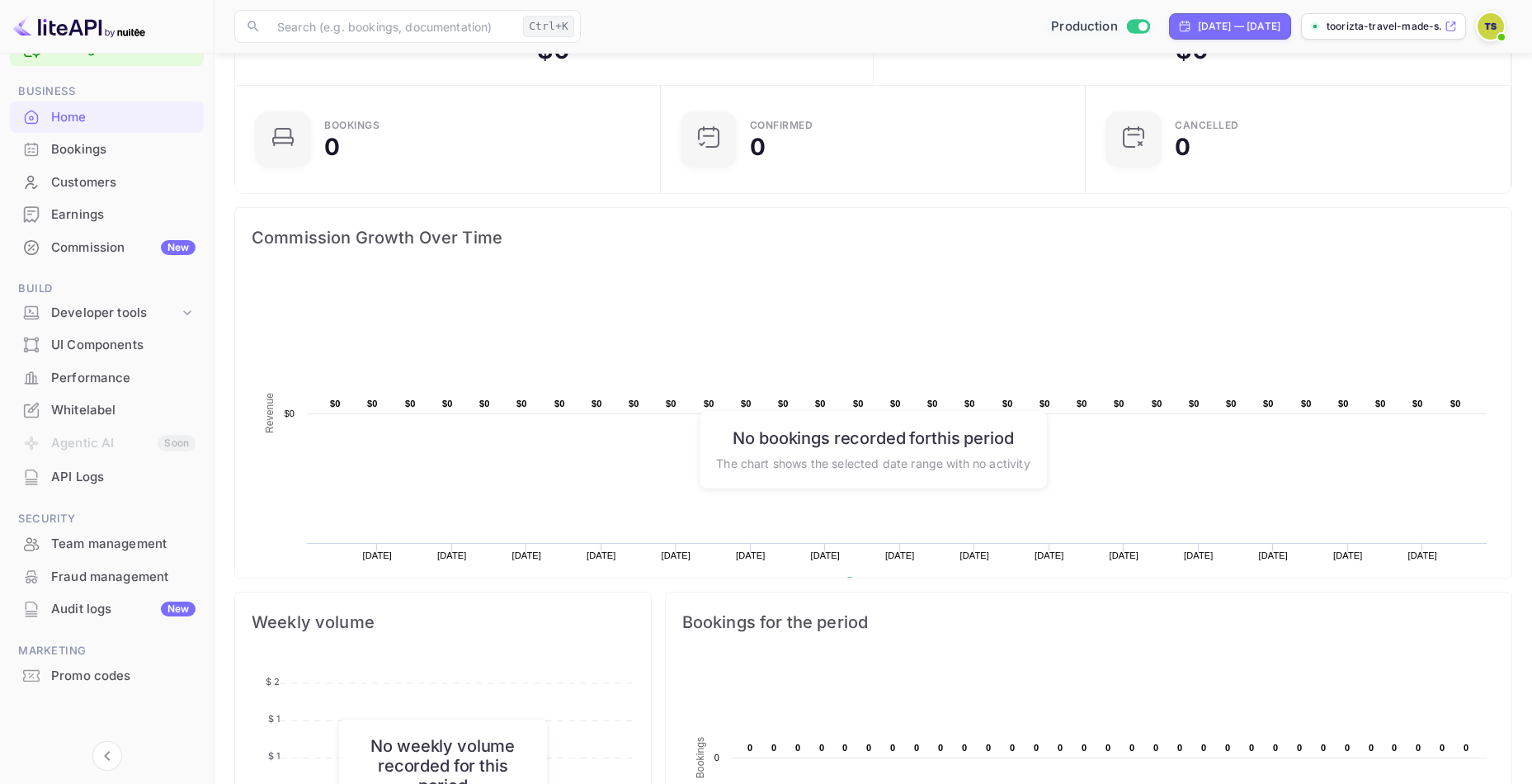
click at [143, 341] on div "UI Components" at bounding box center [123, 345] width 144 height 19
